Goal: Task Accomplishment & Management: Manage account settings

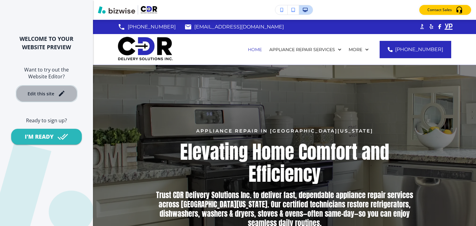
click at [63, 98] on button "Edit this site" at bounding box center [47, 93] width 62 height 17
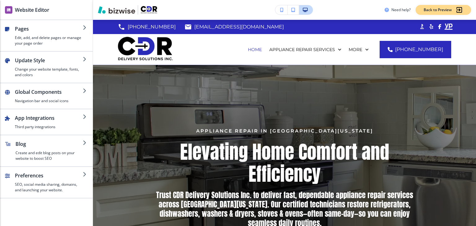
click at [434, 11] on p "Back to Preview" at bounding box center [438, 10] width 28 height 6
